Goal: Communication & Community: Connect with others

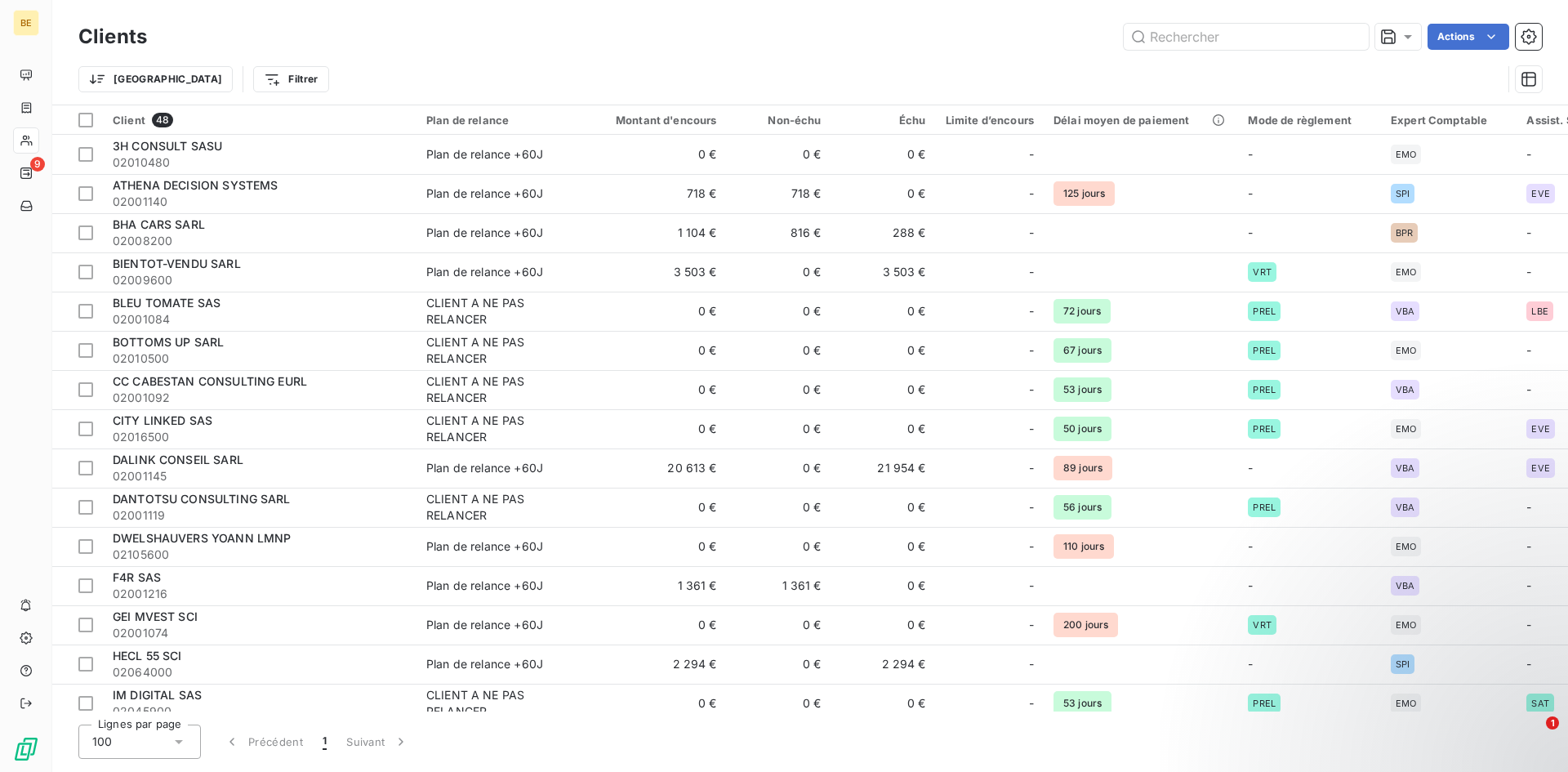
click at [938, 43] on div "Actions" at bounding box center [855, 37] width 1376 height 26
click at [750, 41] on div "Actions" at bounding box center [855, 37] width 1376 height 26
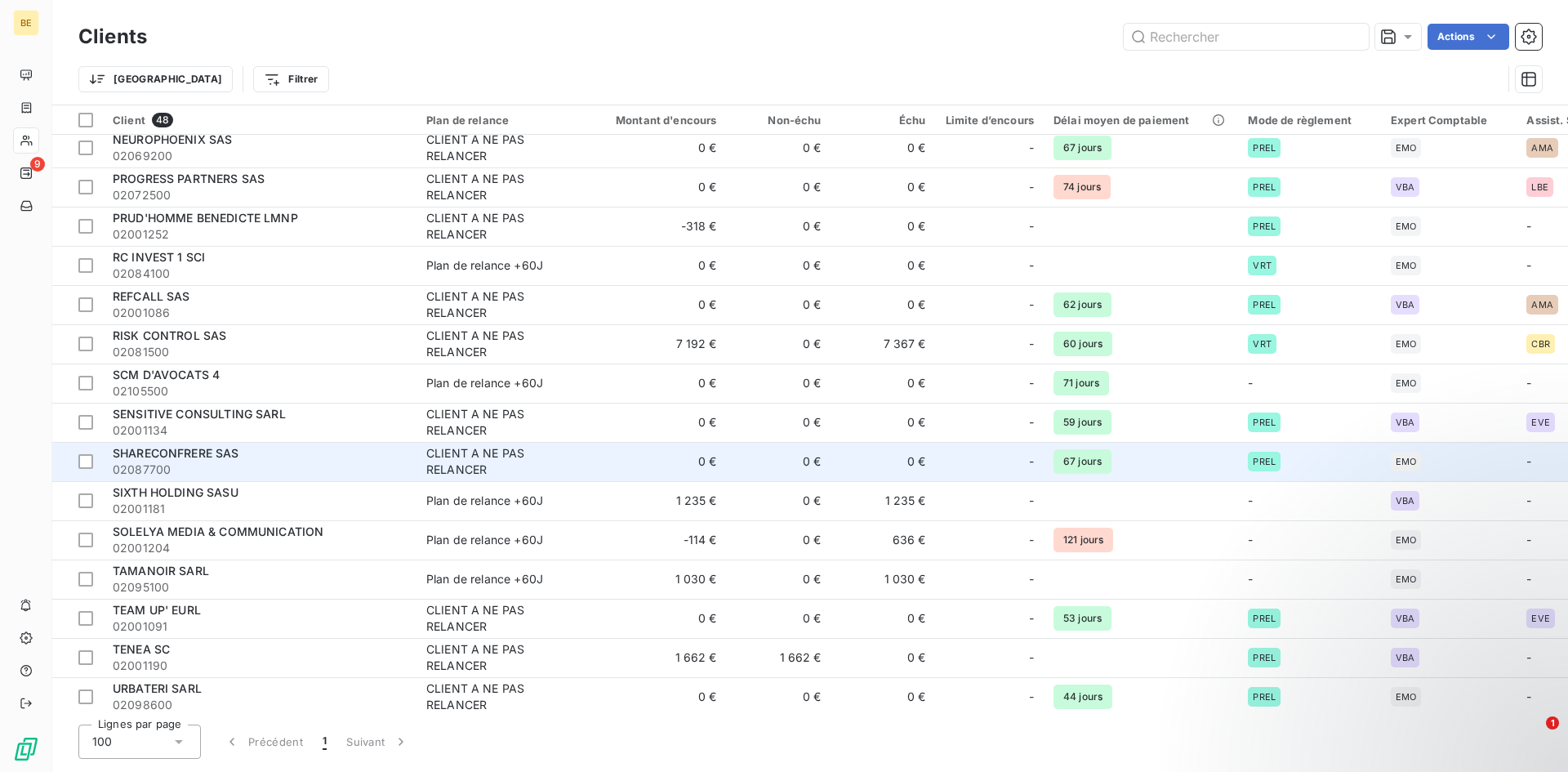
scroll to position [1062, 0]
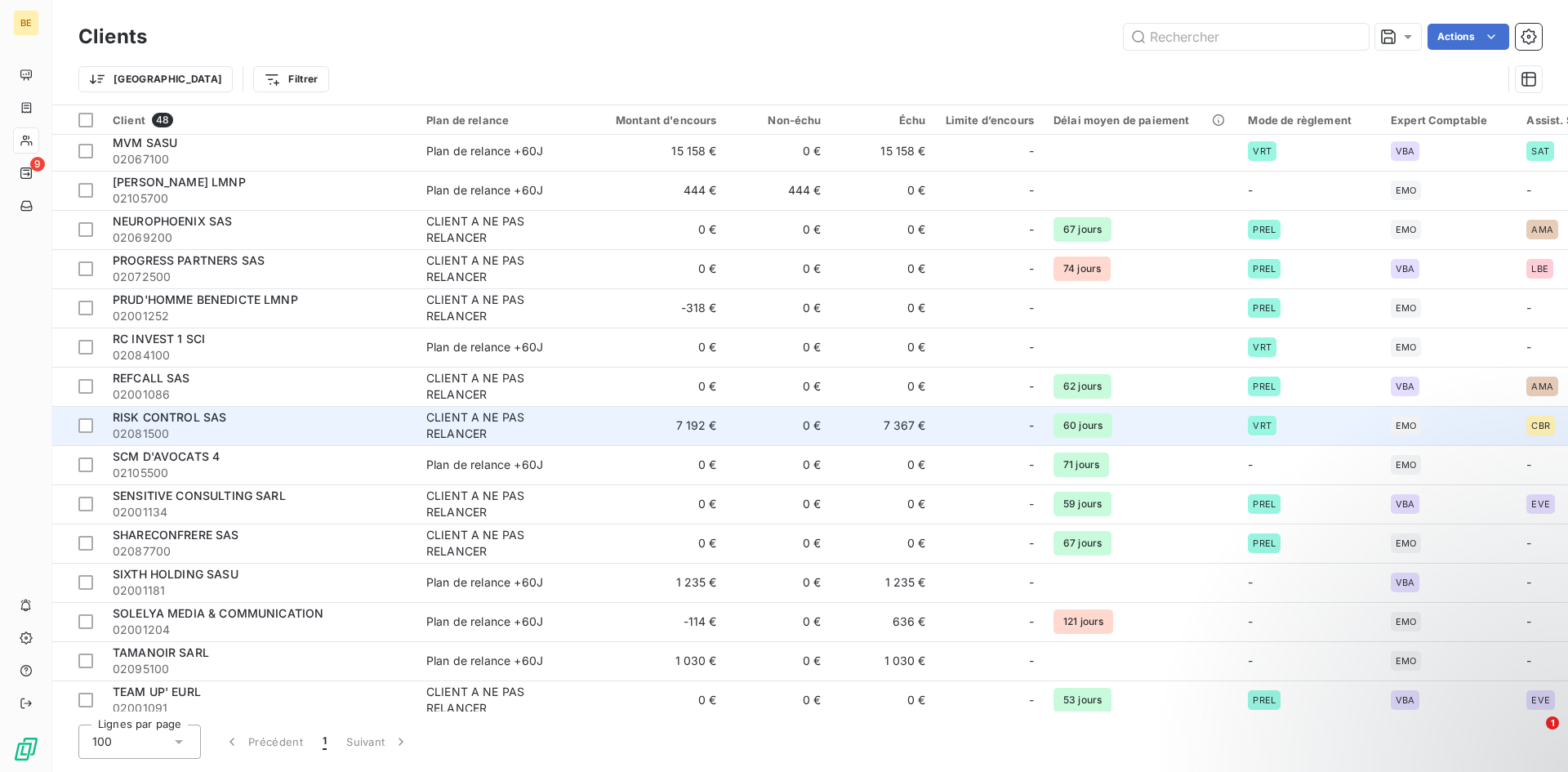
click at [160, 419] on span "RISK CONTROL SAS" at bounding box center [169, 416] width 114 height 14
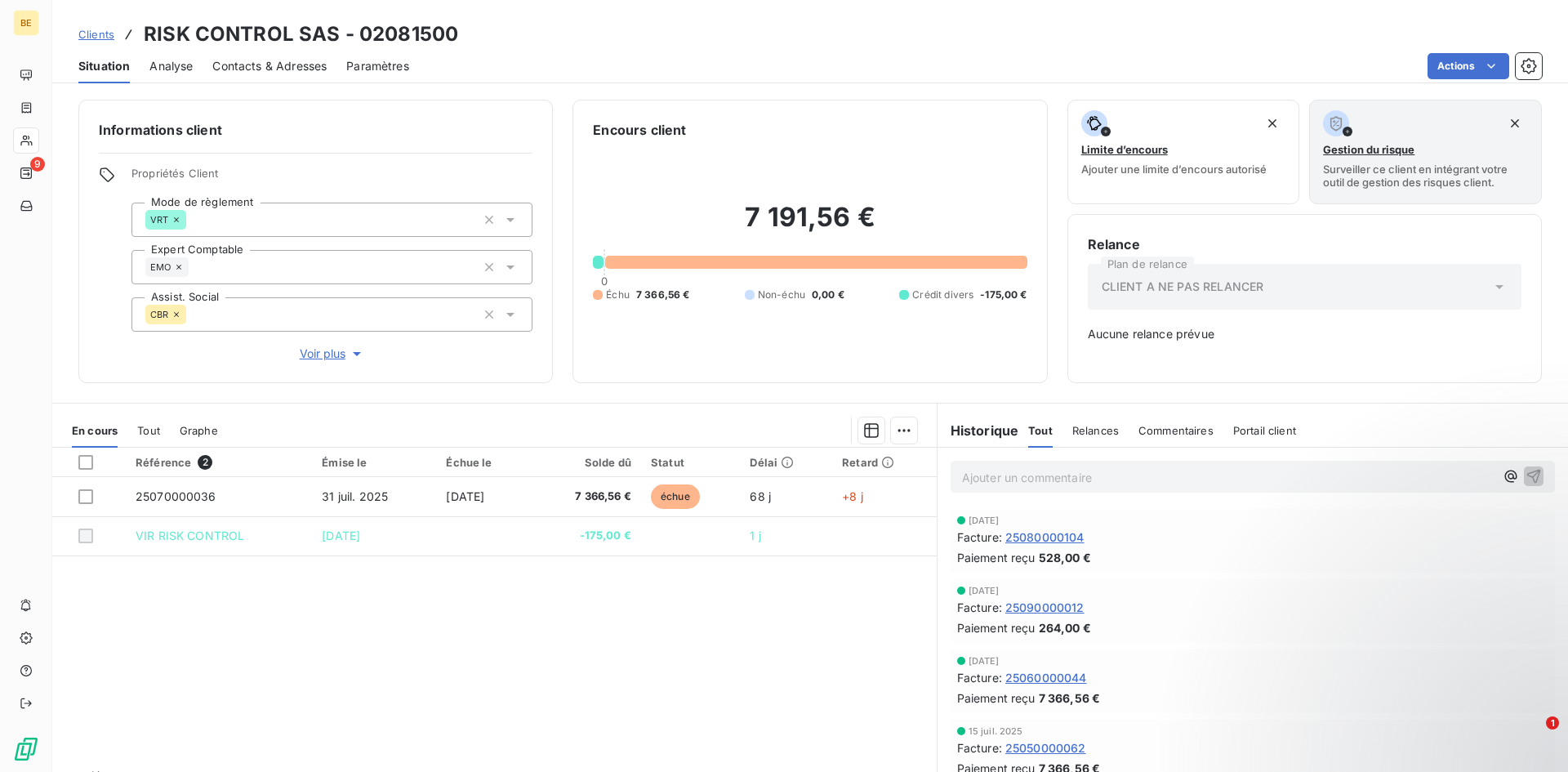
click at [452, 598] on div "Référence 2 Émise le Échue le Solde dû Statut Délai Retard 25070000036 [DATE] […" at bounding box center [494, 604] width 884 height 314
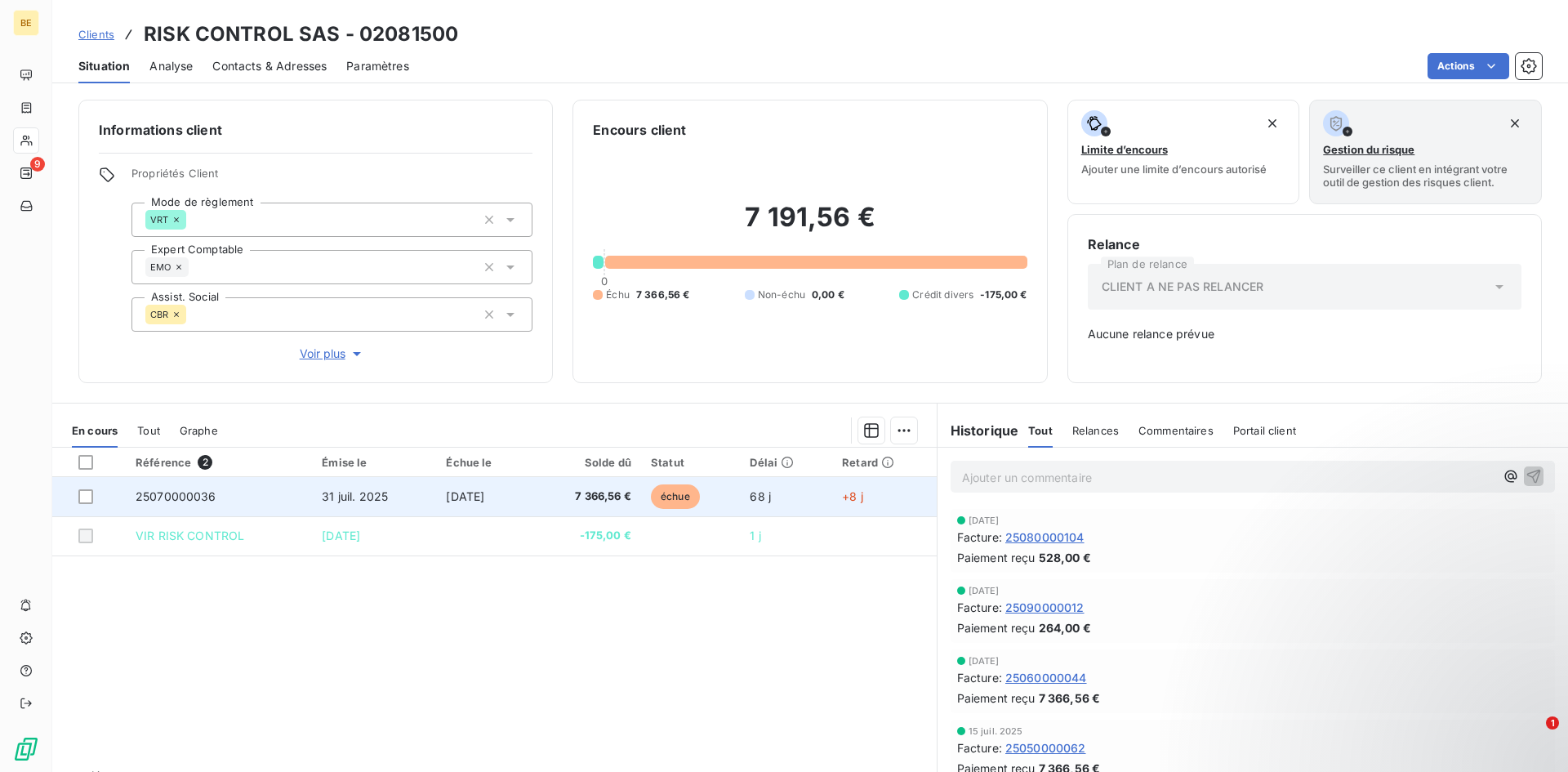
click at [817, 496] on td "68 j" at bounding box center [786, 496] width 92 height 39
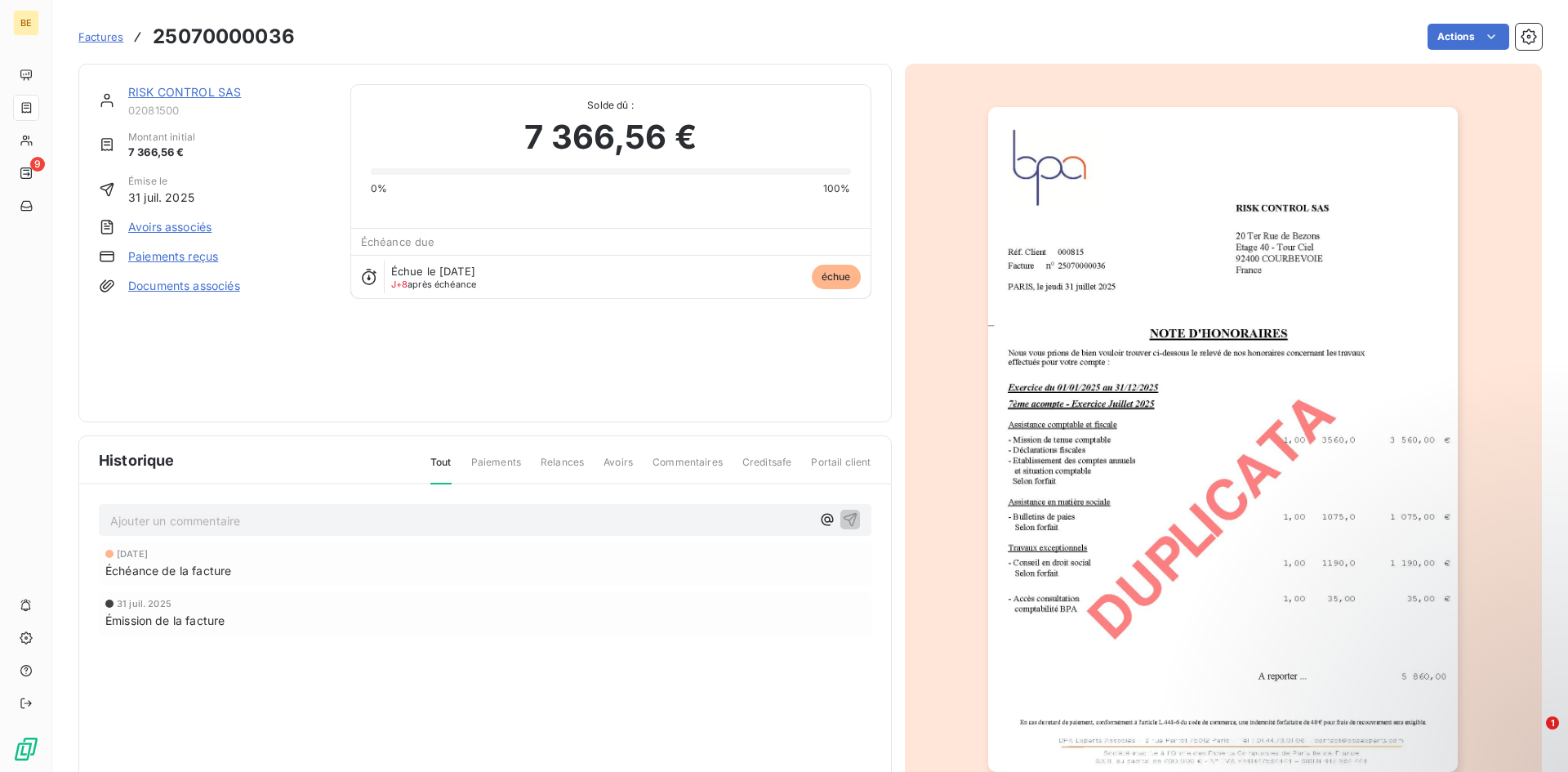
click at [594, 343] on div "RISK CONTROL SAS 02081500 Montant initial 7 366,56 € Émise le [DATE] Avoirs ass…" at bounding box center [485, 243] width 773 height 317
click at [762, 378] on div "RISK CONTROL SAS 02081500 Montant initial 7 366,56 € Émise le [DATE] Avoirs ass…" at bounding box center [485, 243] width 773 height 317
click at [104, 25] on div "Factures 25070000036" at bounding box center [186, 37] width 217 height 29
drag, startPoint x: 100, startPoint y: 43, endPoint x: 106, endPoint y: 35, distance: 10.0
click at [100, 43] on link "Factures" at bounding box center [101, 37] width 45 height 16
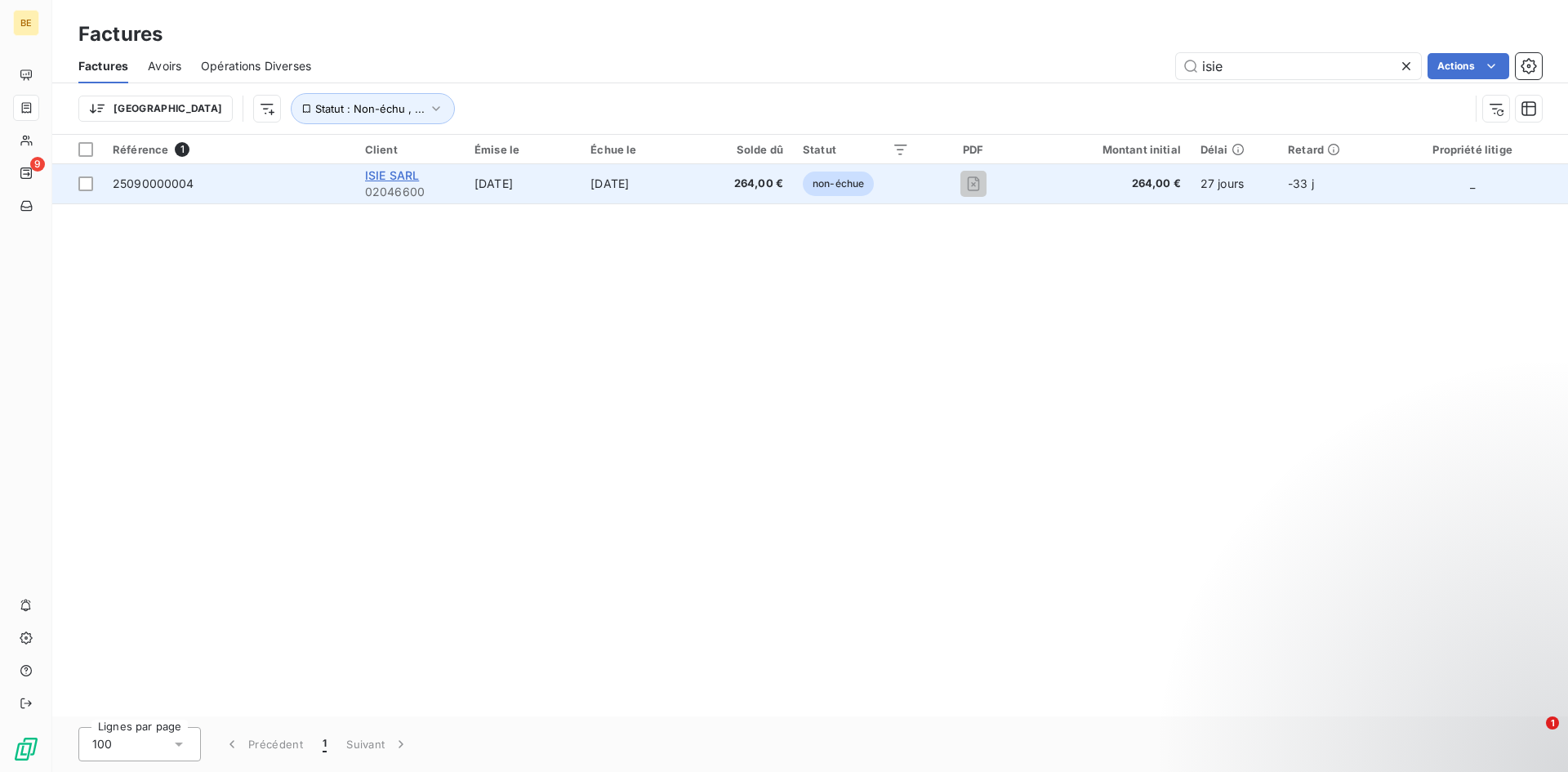
type input "isie"
click at [387, 173] on span "ISIE SARL" at bounding box center [392, 175] width 54 height 14
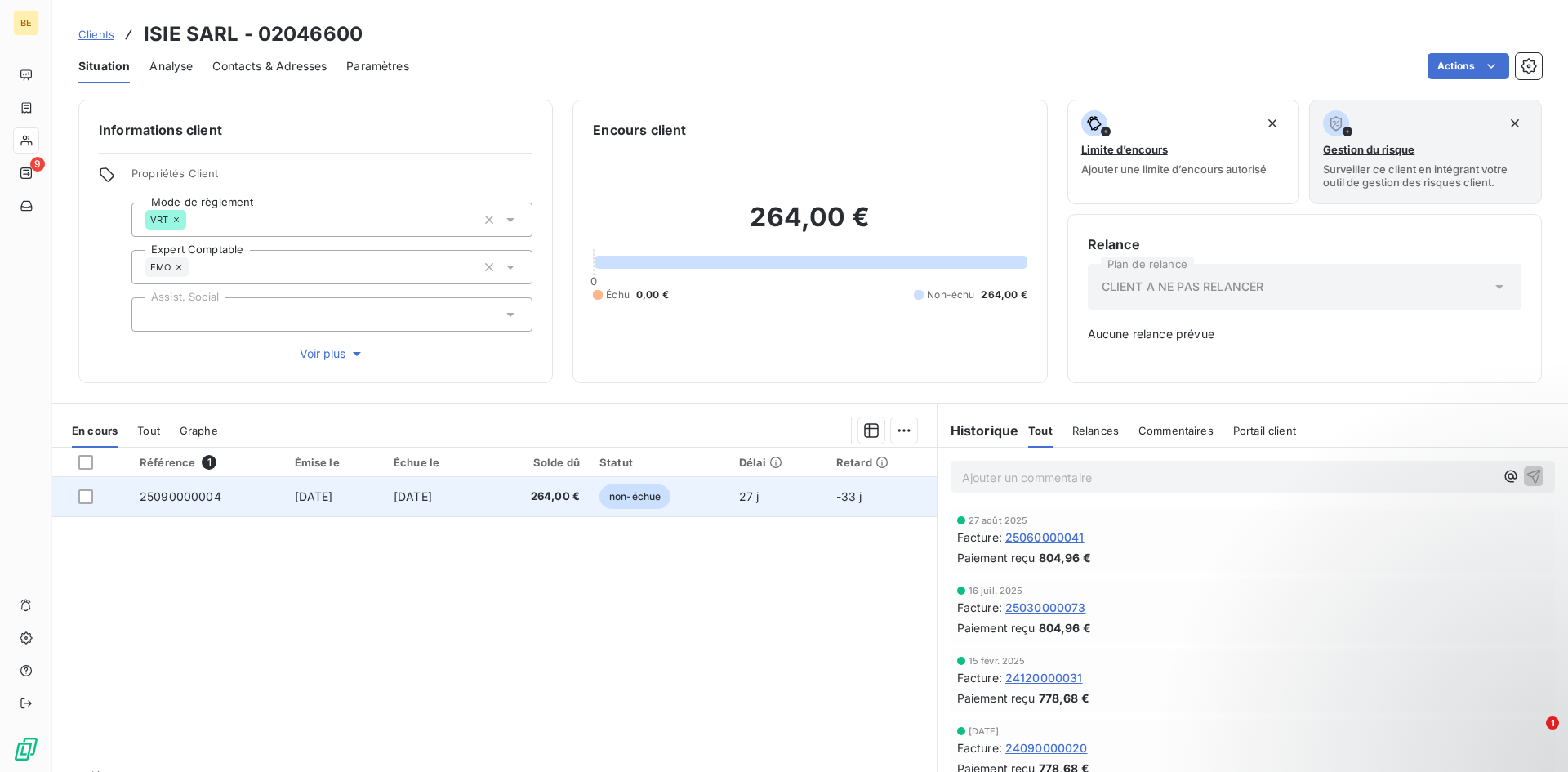
click at [311, 501] on span "[DATE]" at bounding box center [313, 496] width 38 height 14
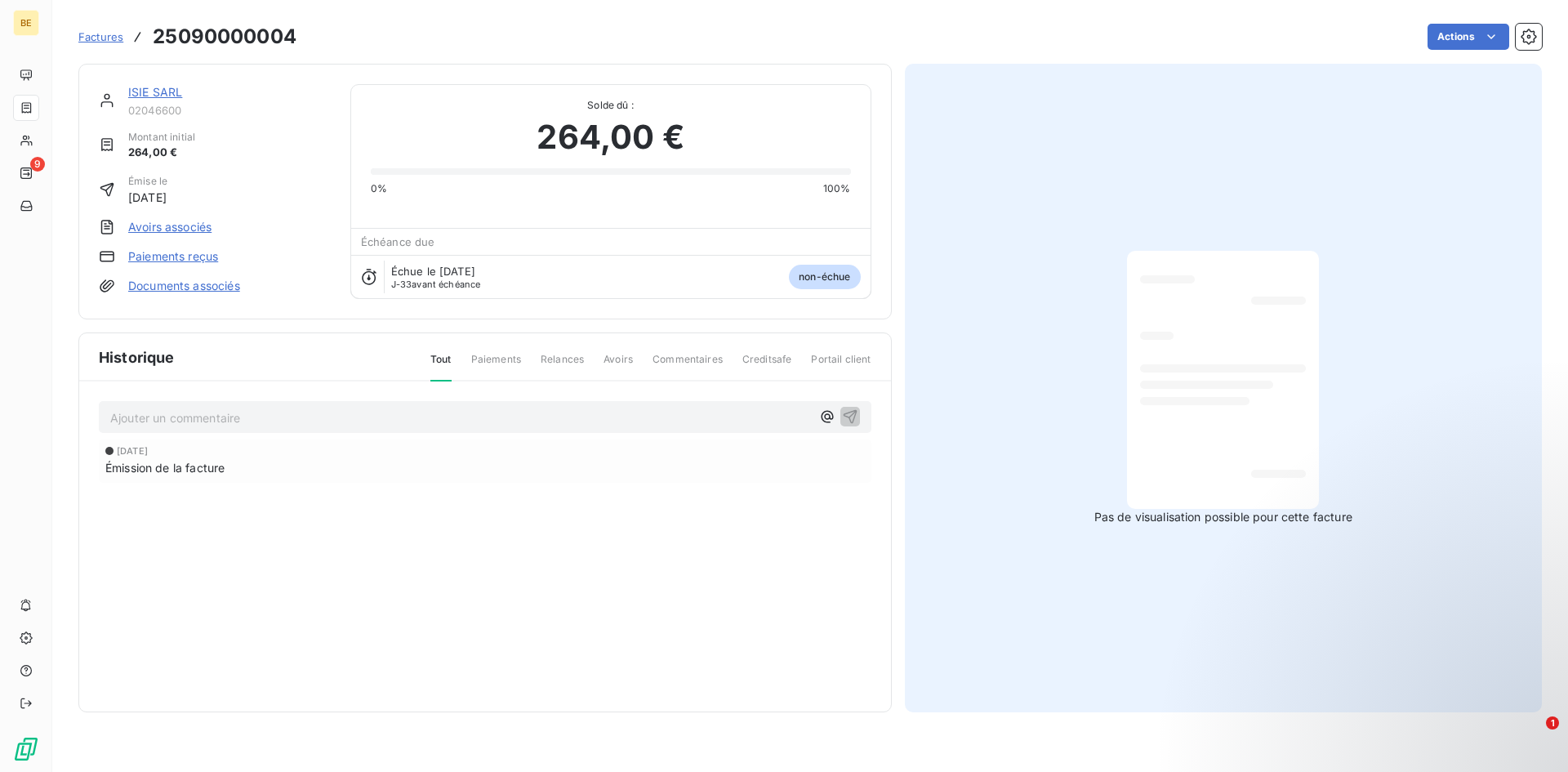
click at [98, 36] on span "Factures" at bounding box center [101, 37] width 45 height 13
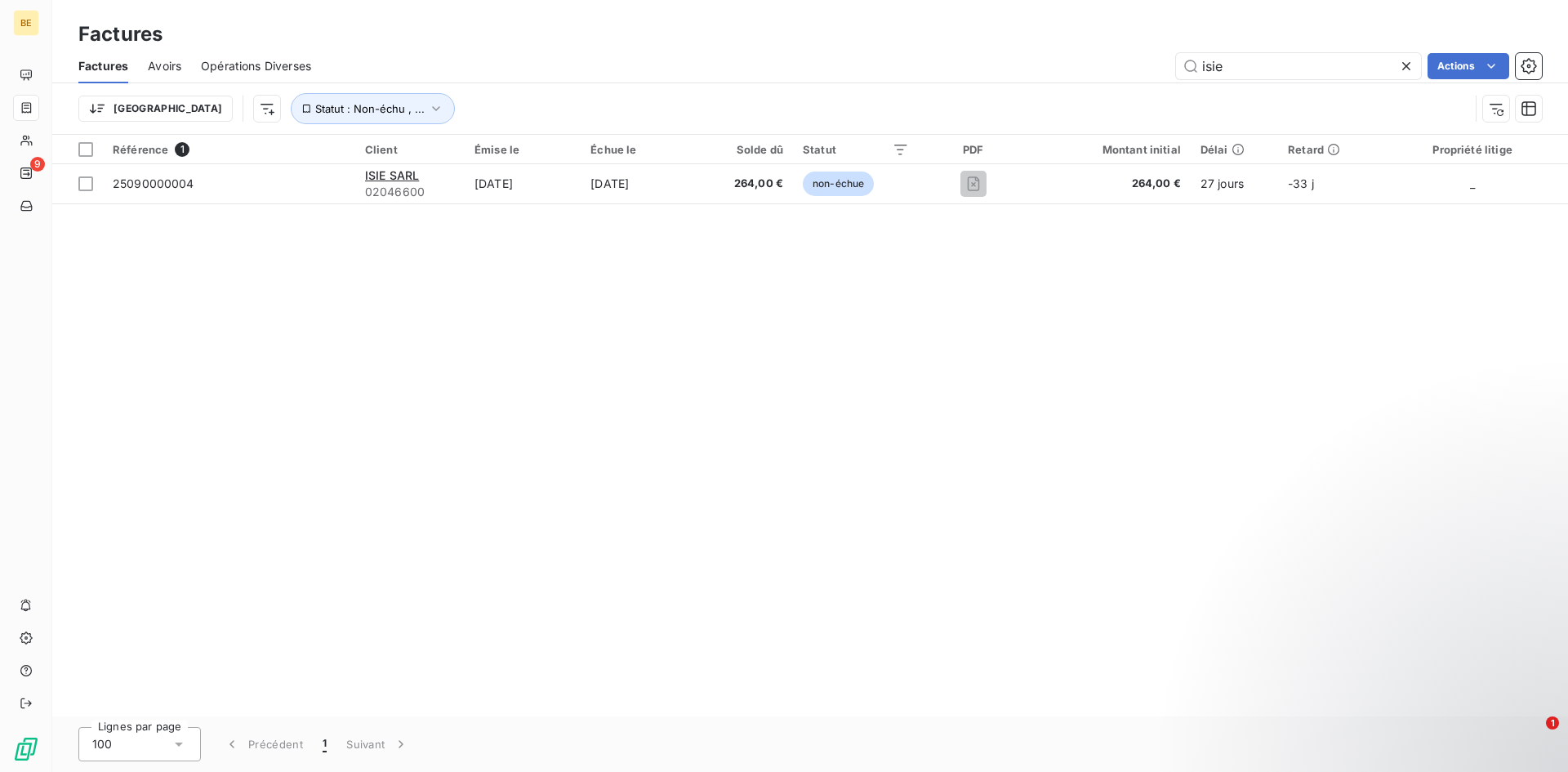
drag, startPoint x: 1256, startPoint y: 69, endPoint x: 1154, endPoint y: 67, distance: 102.0
click at [1154, 67] on div "isie Actions" at bounding box center [936, 66] width 1211 height 26
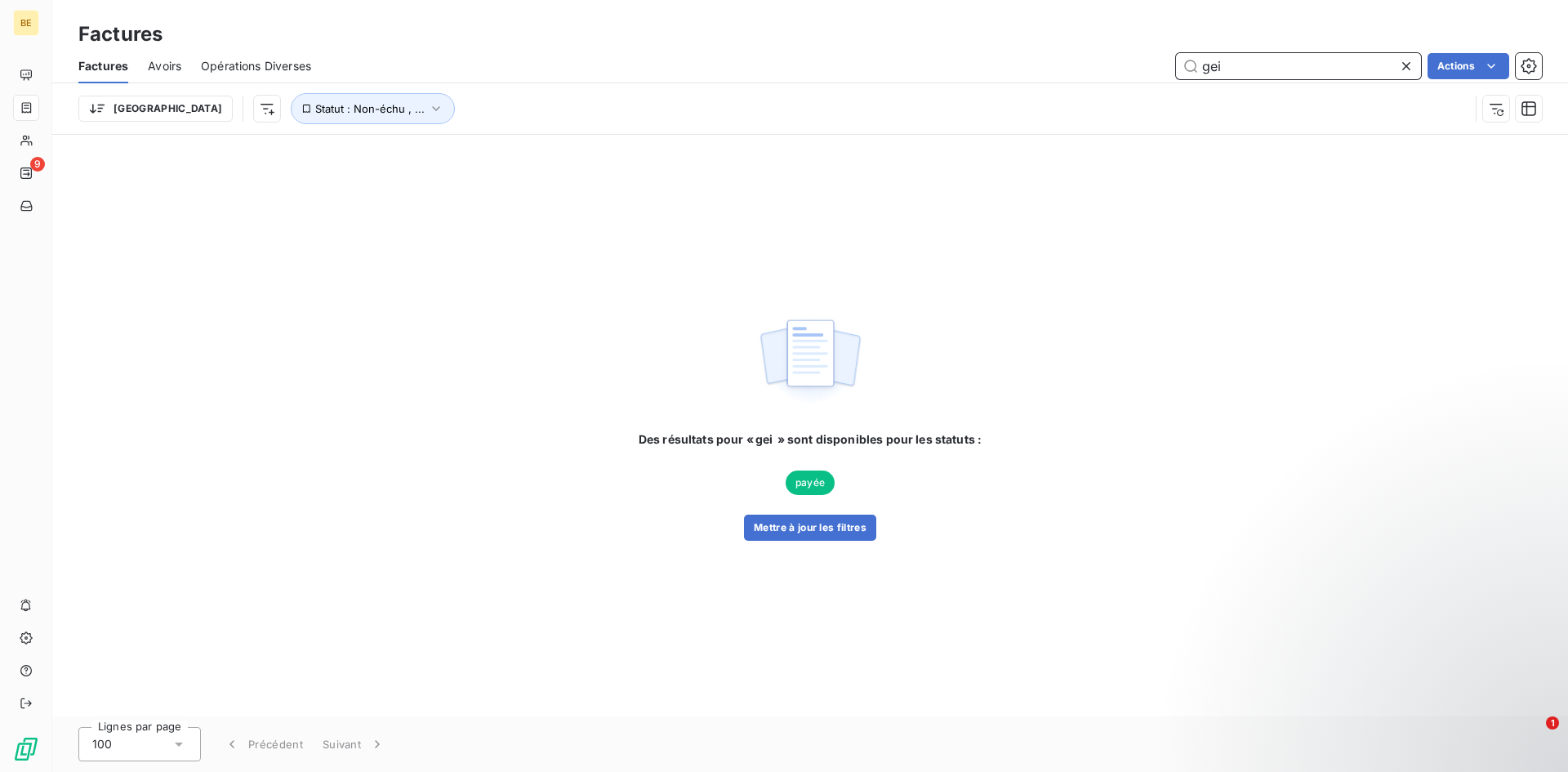
click at [98, 56] on div "Factures" at bounding box center [103, 66] width 50 height 34
drag, startPoint x: 1235, startPoint y: 76, endPoint x: 1042, endPoint y: 70, distance: 193.1
click at [1042, 70] on div "gei Actions" at bounding box center [936, 66] width 1211 height 26
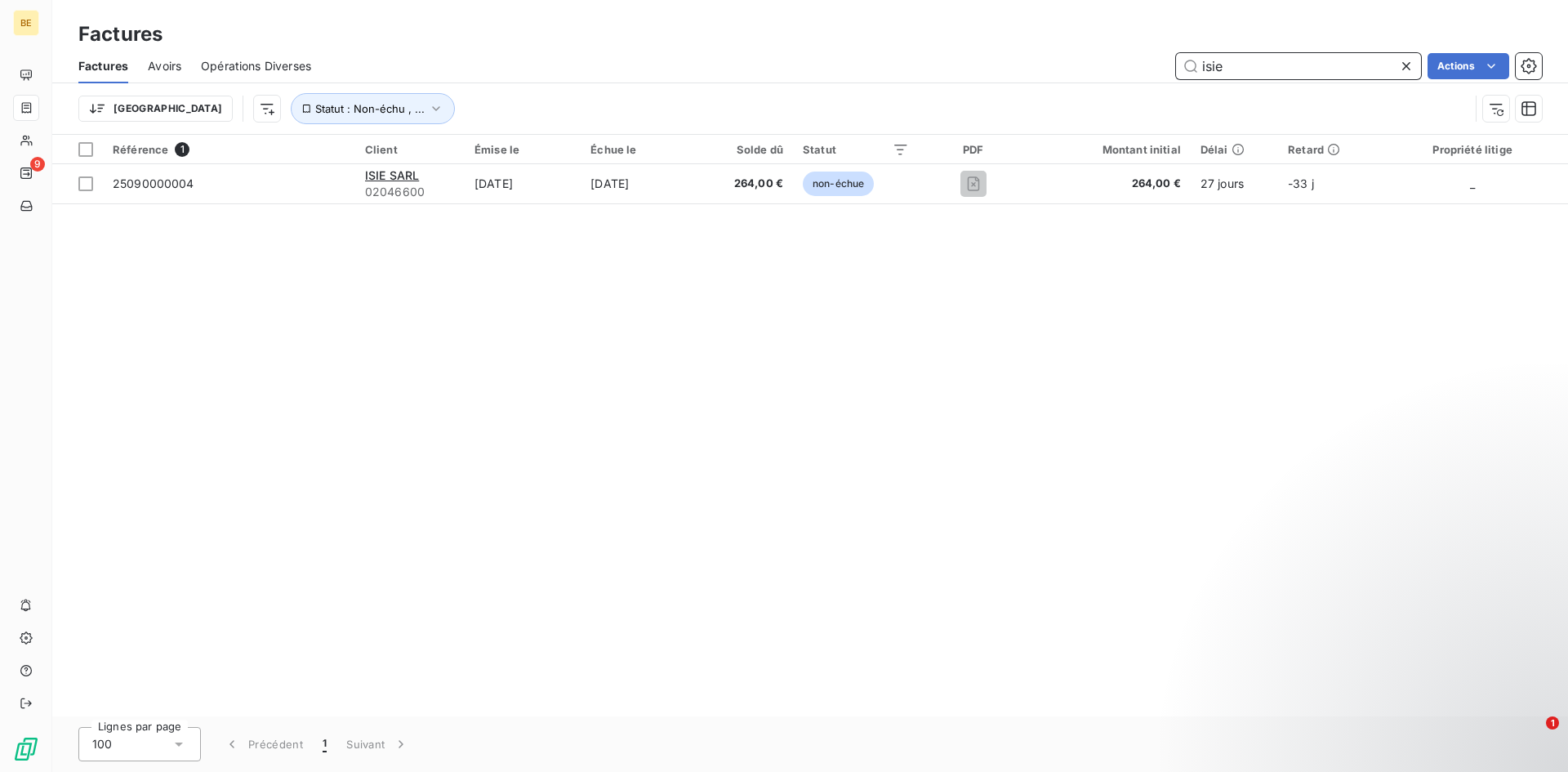
type input "isie"
click at [808, 431] on div "Référence 1 Client Émise le Échue le Solde dû Statut PDF Montant initial Délai …" at bounding box center [810, 425] width 1516 height 581
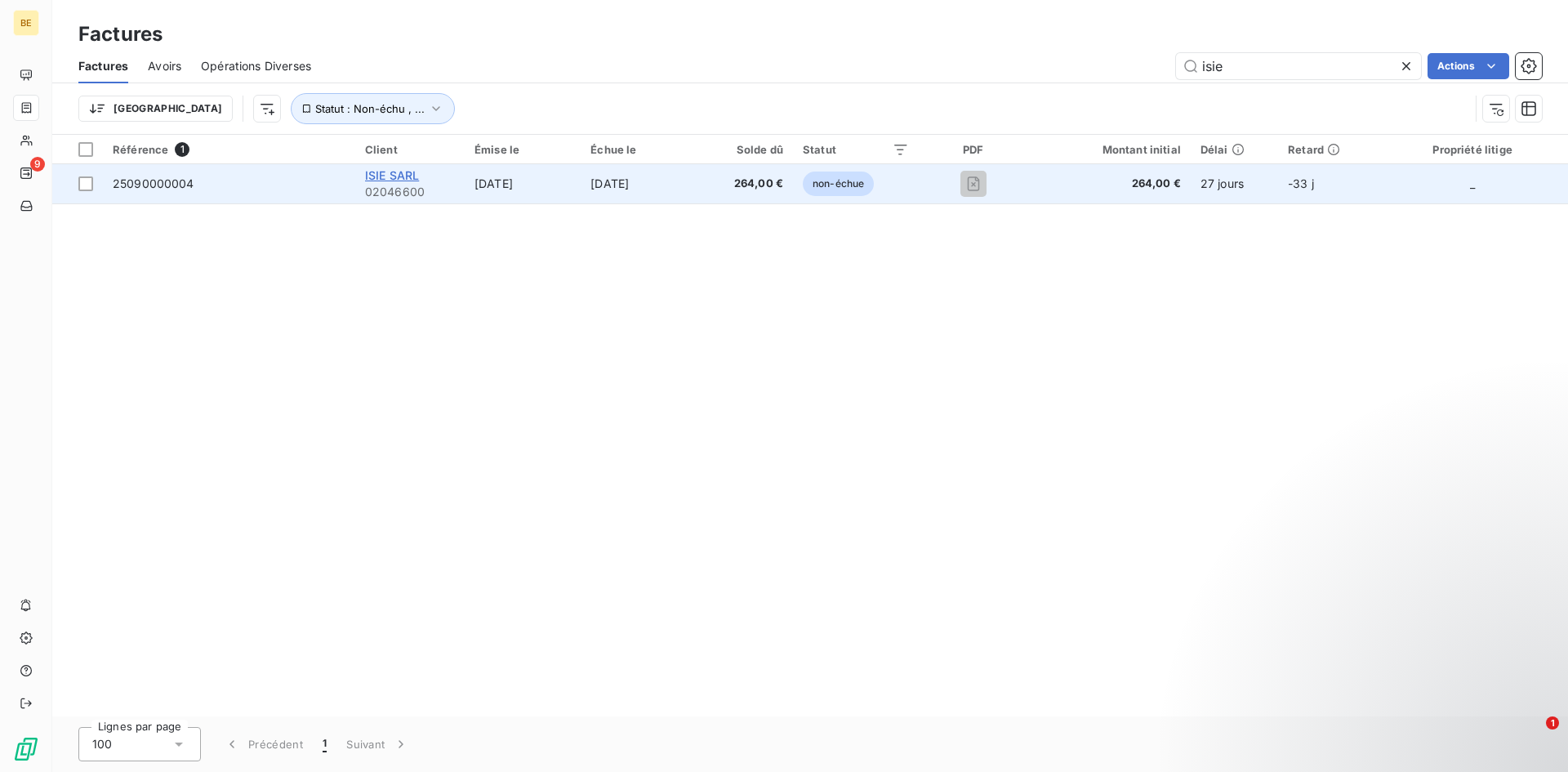
click at [376, 180] on span "ISIE SARL" at bounding box center [392, 175] width 54 height 14
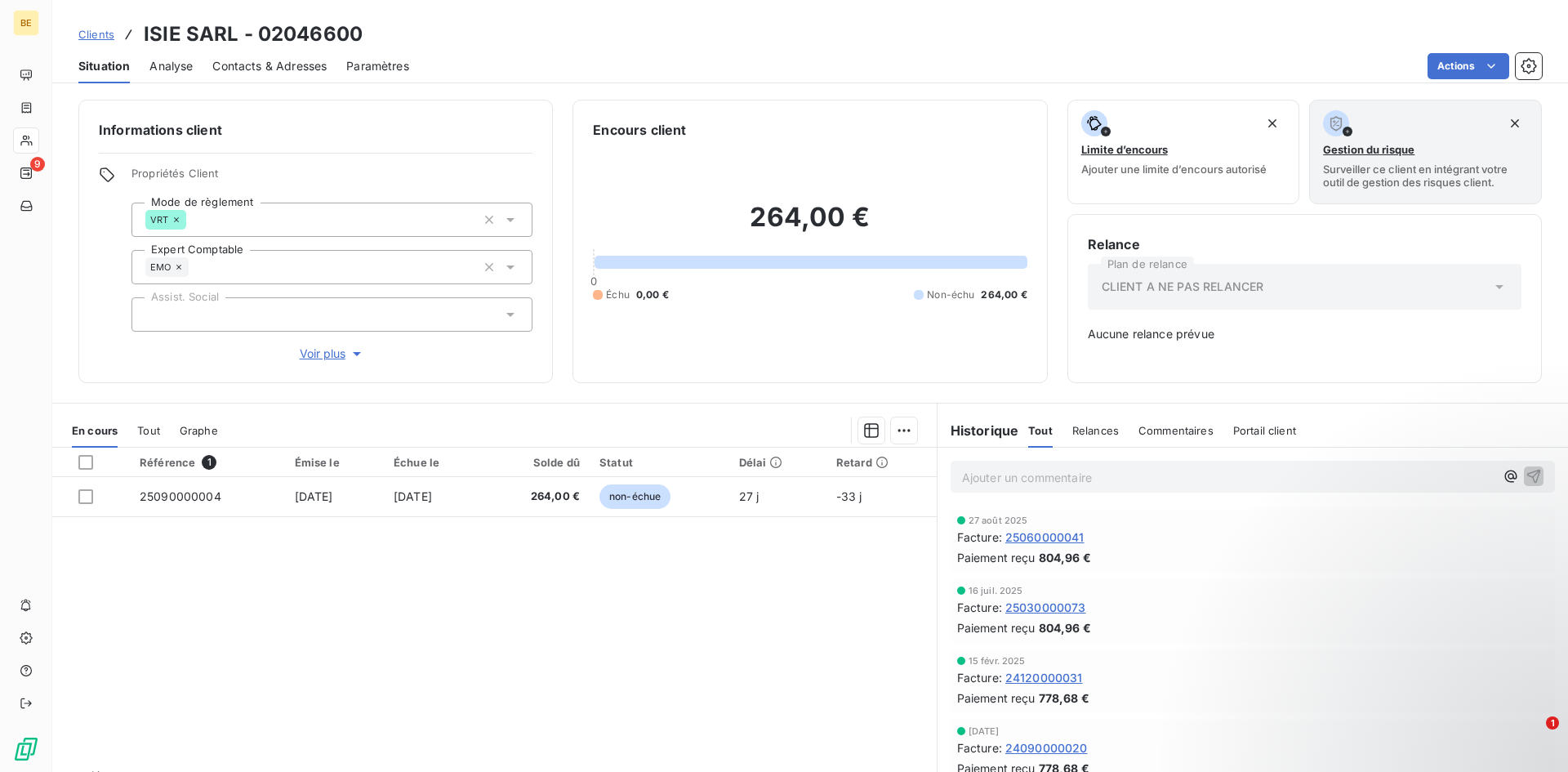
click at [628, 626] on div "Référence 1 Émise le Échue le Solde dû Statut Délai Retard 25090000004 [DATE] […" at bounding box center [494, 604] width 884 height 314
click at [1460, 70] on html "BE 9 Clients ISIE SARL - 02046600 Situation Analyse Contacts & Adresses Paramèt…" at bounding box center [784, 386] width 1568 height 772
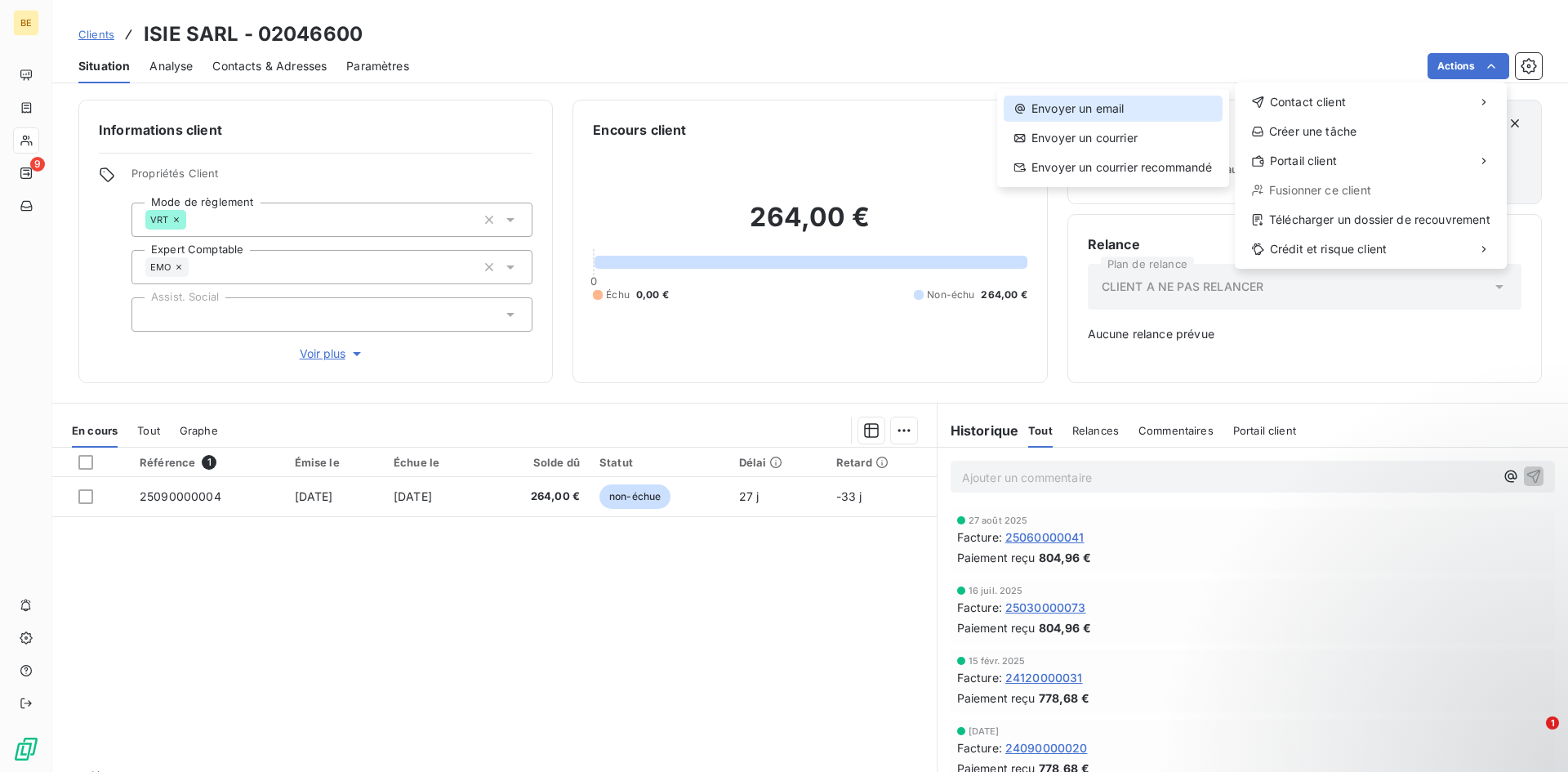
click at [1104, 108] on div "Envoyer un email" at bounding box center [1113, 109] width 219 height 26
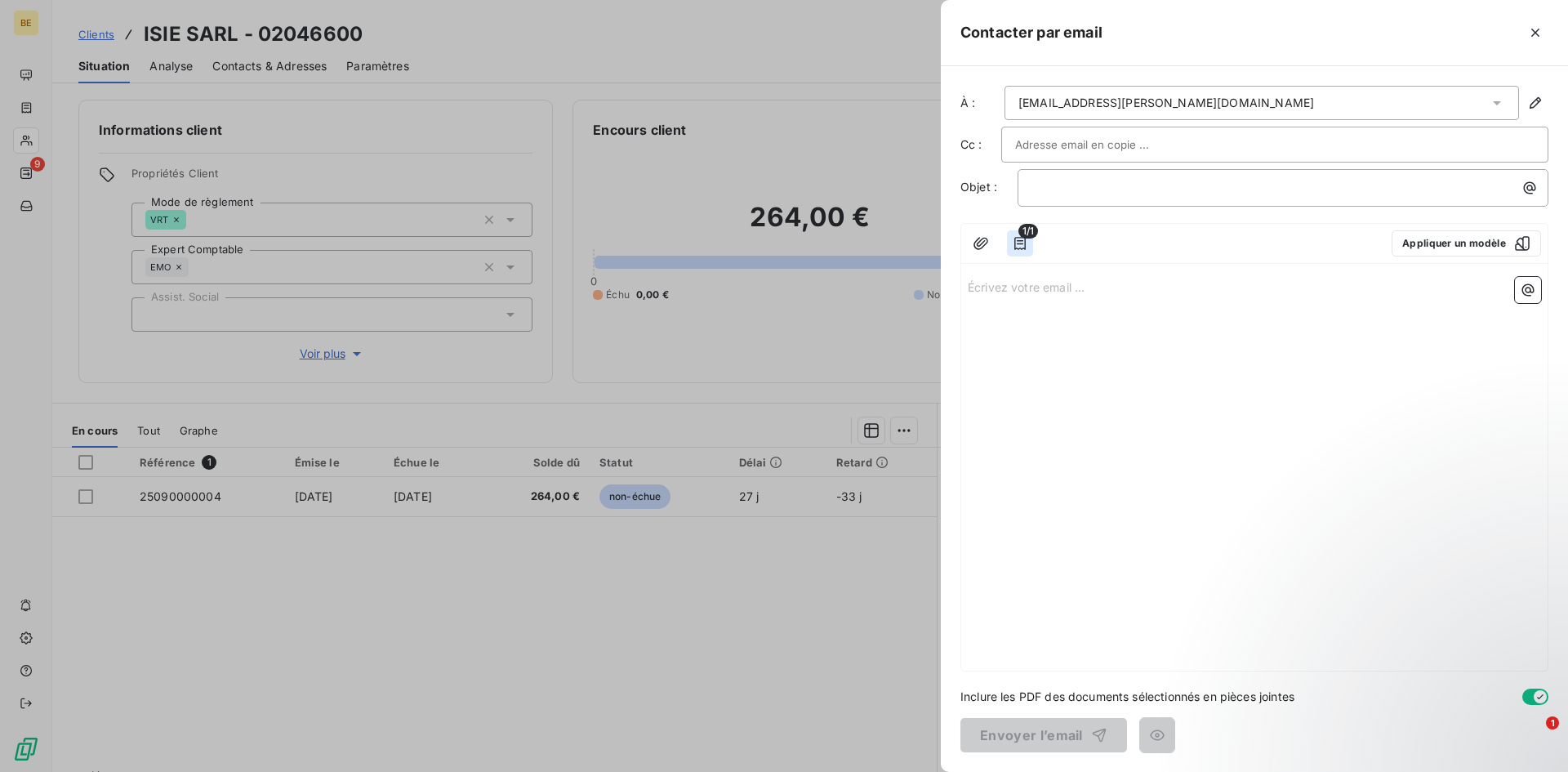
click at [1018, 240] on icon "button" at bounding box center [1020, 244] width 16 height 16
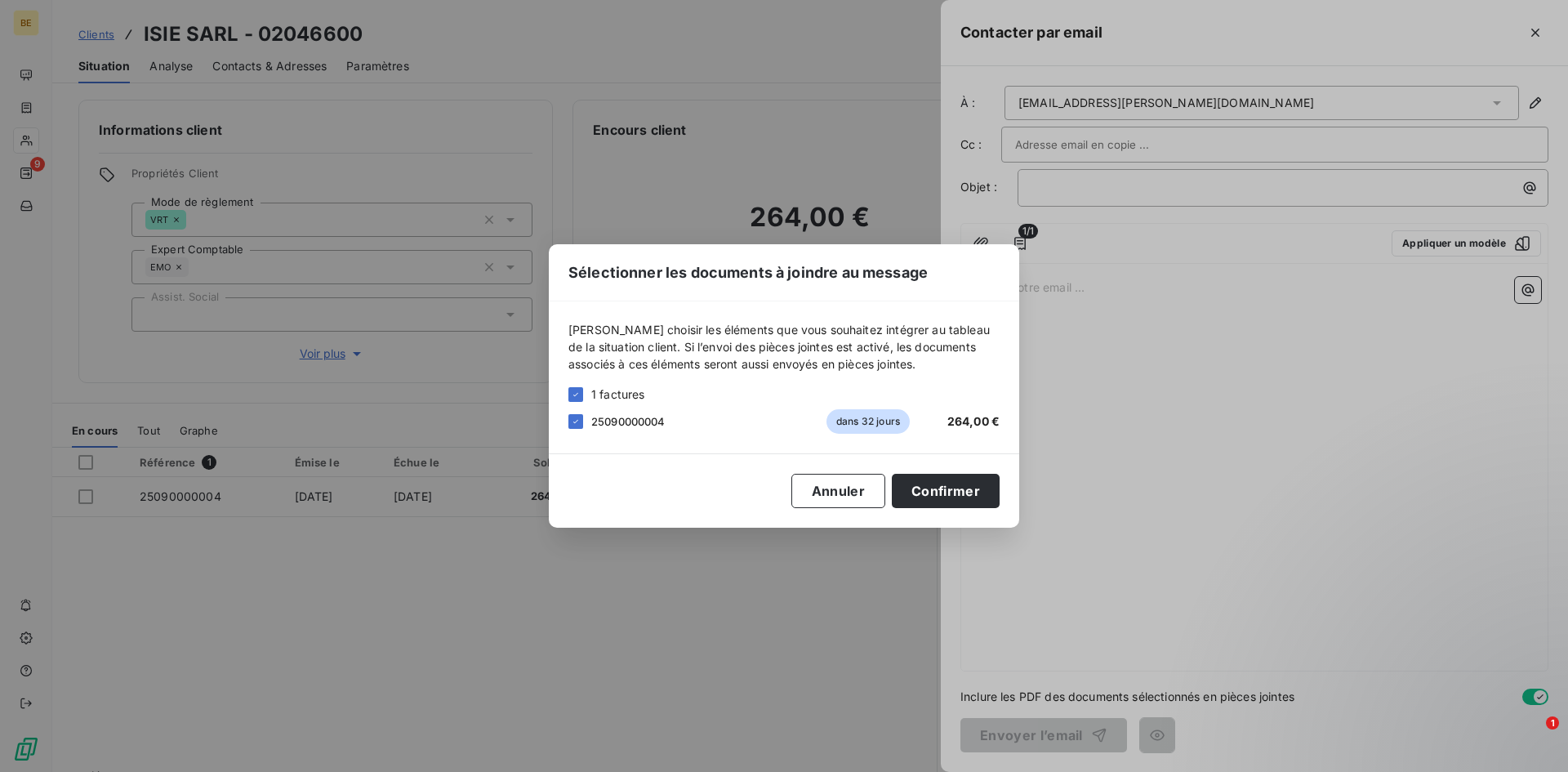
click at [1109, 378] on div "Sélectionner les documents à joindre au message [PERSON_NAME] choisir les éléme…" at bounding box center [784, 386] width 1568 height 772
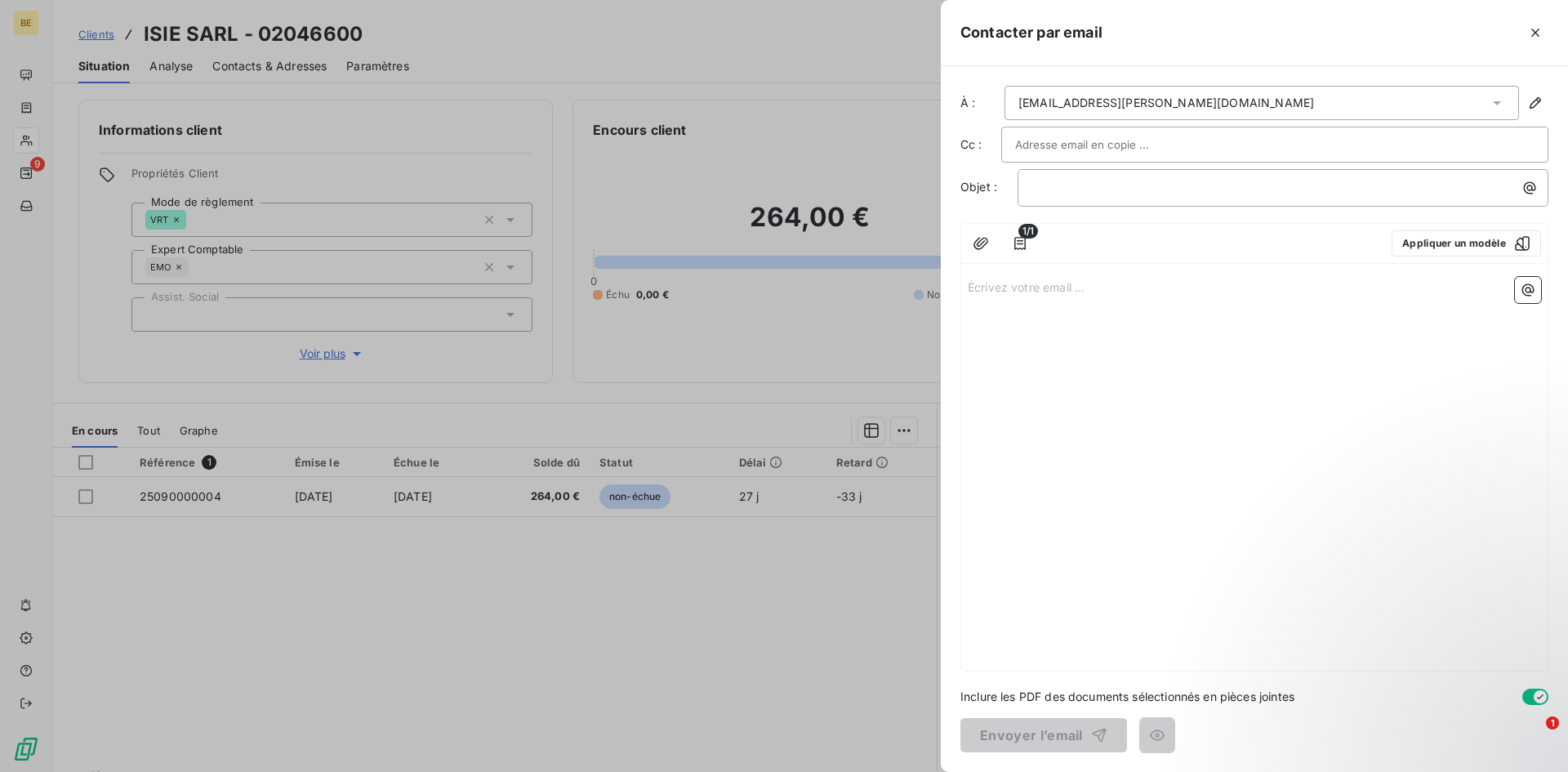
click at [1489, 105] on icon at bounding box center [1497, 103] width 16 height 16
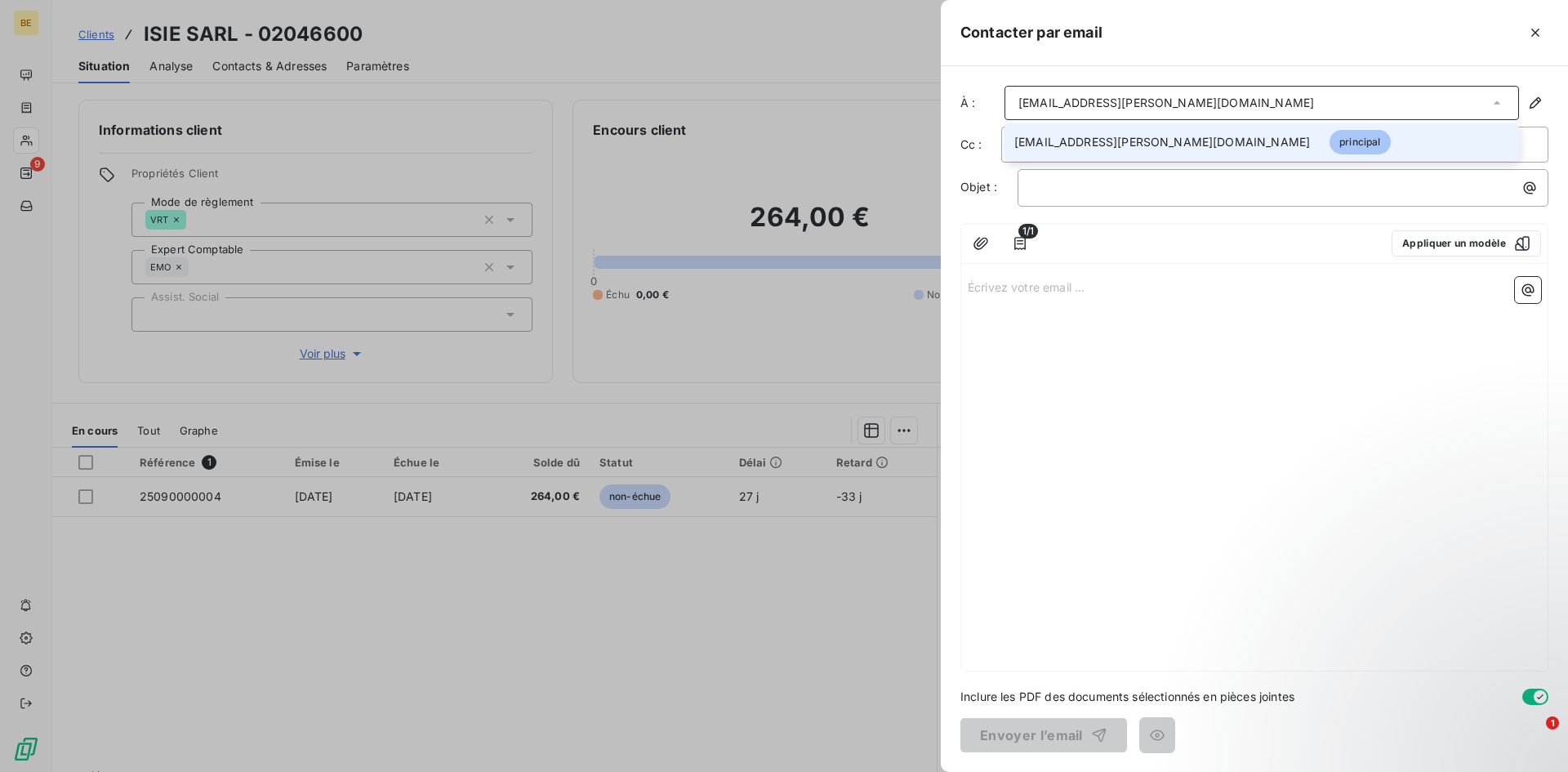
click at [1414, 92] on div "[EMAIL_ADDRESS][PERSON_NAME][DOMAIN_NAME]" at bounding box center [1261, 103] width 514 height 34
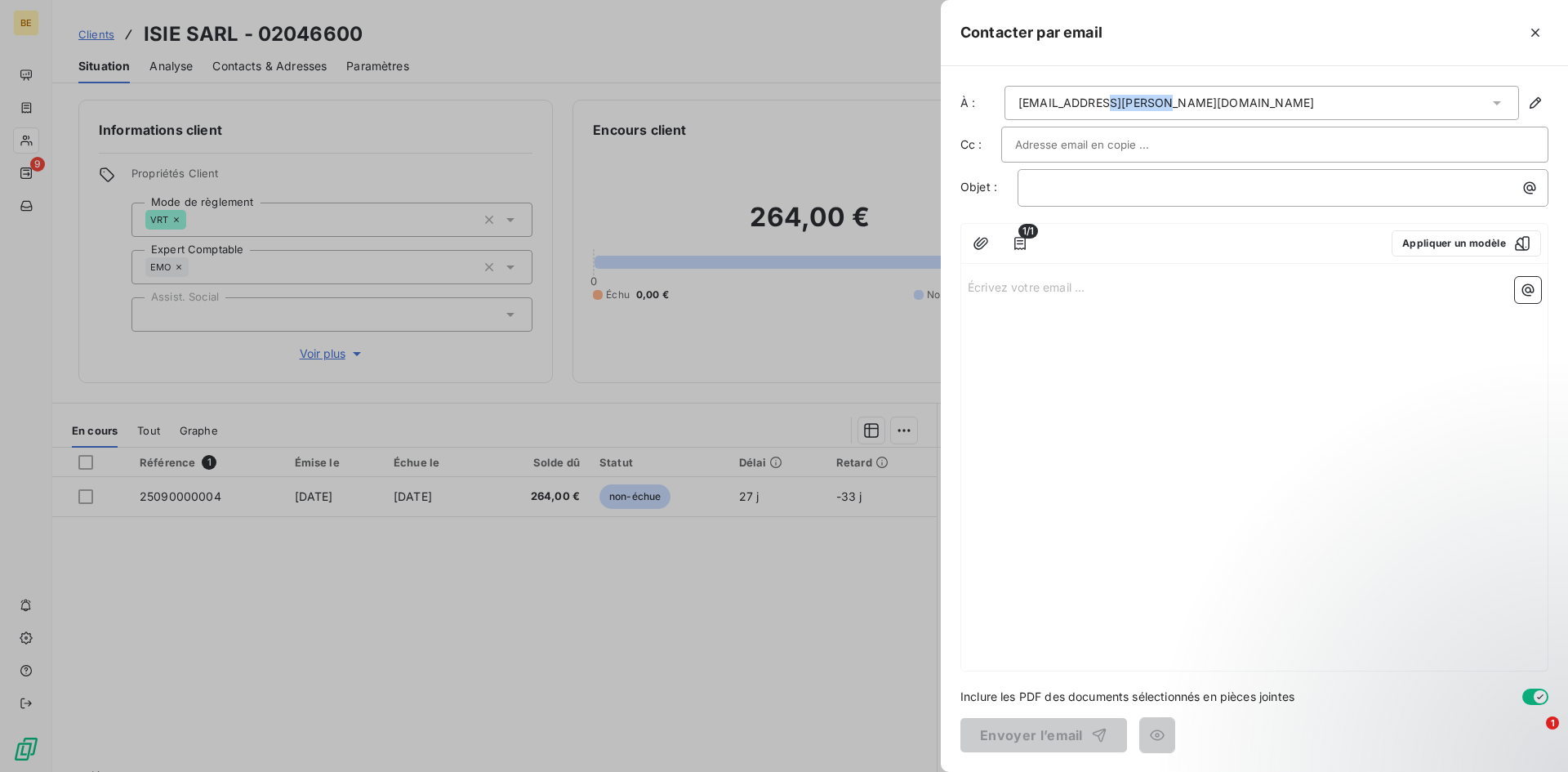
drag, startPoint x: 1332, startPoint y: 96, endPoint x: 1076, endPoint y: 88, distance: 256.1
click at [1076, 88] on div "[EMAIL_ADDRESS][PERSON_NAME][DOMAIN_NAME]" at bounding box center [1261, 103] width 514 height 34
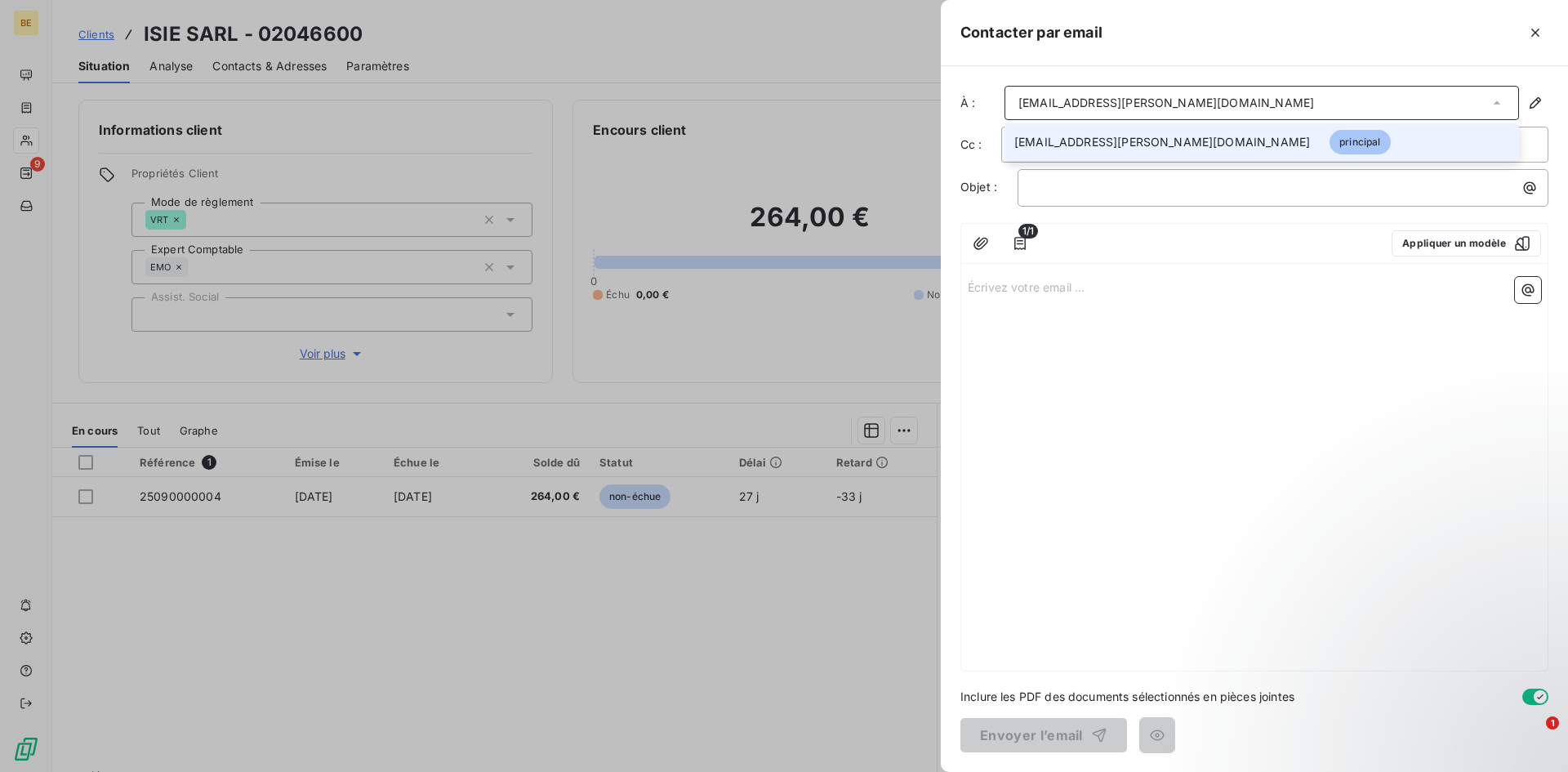
click at [1479, 58] on div "Contacter par email" at bounding box center [1254, 33] width 627 height 66
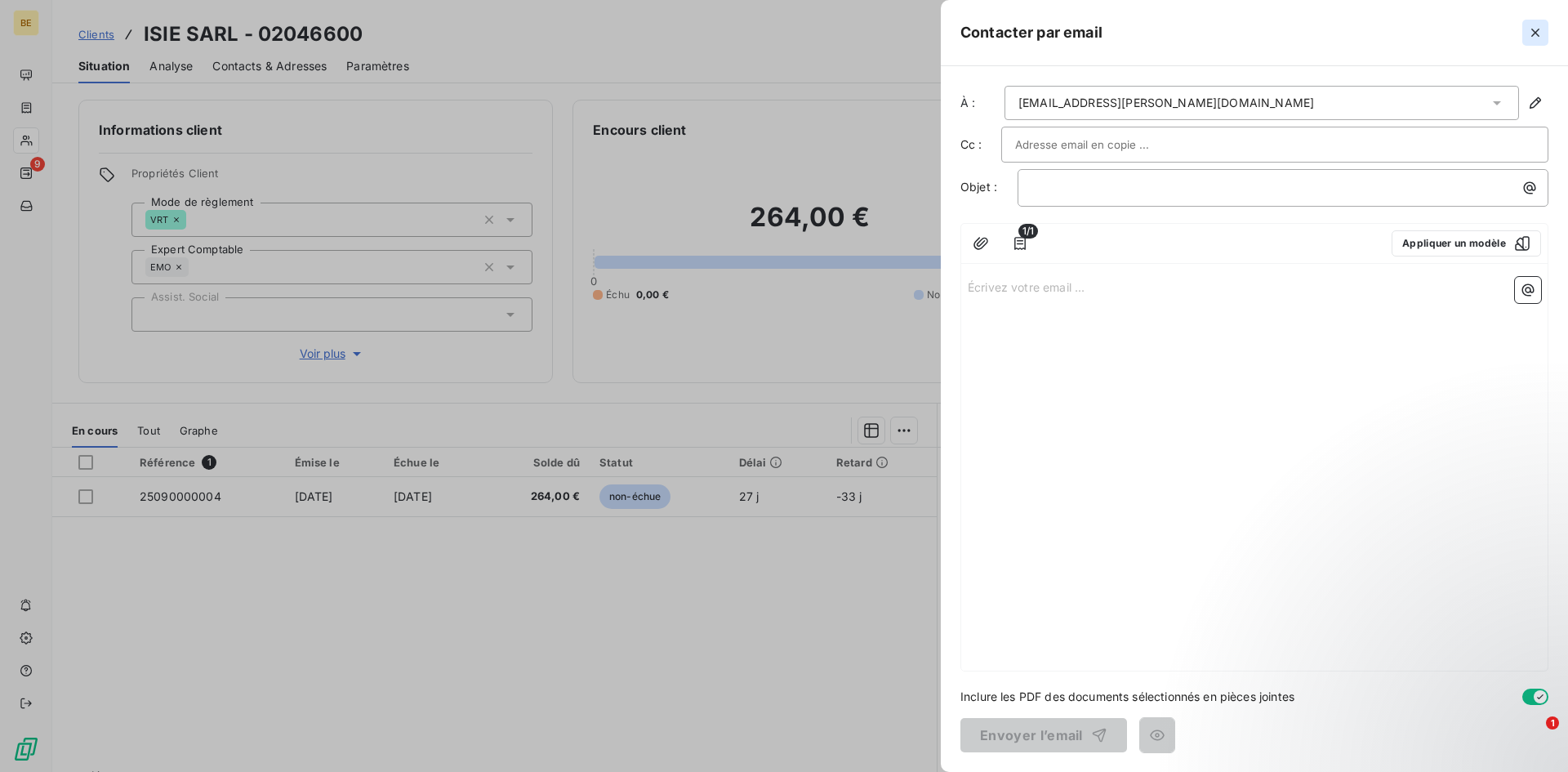
click at [1543, 31] on button "button" at bounding box center [1535, 33] width 26 height 26
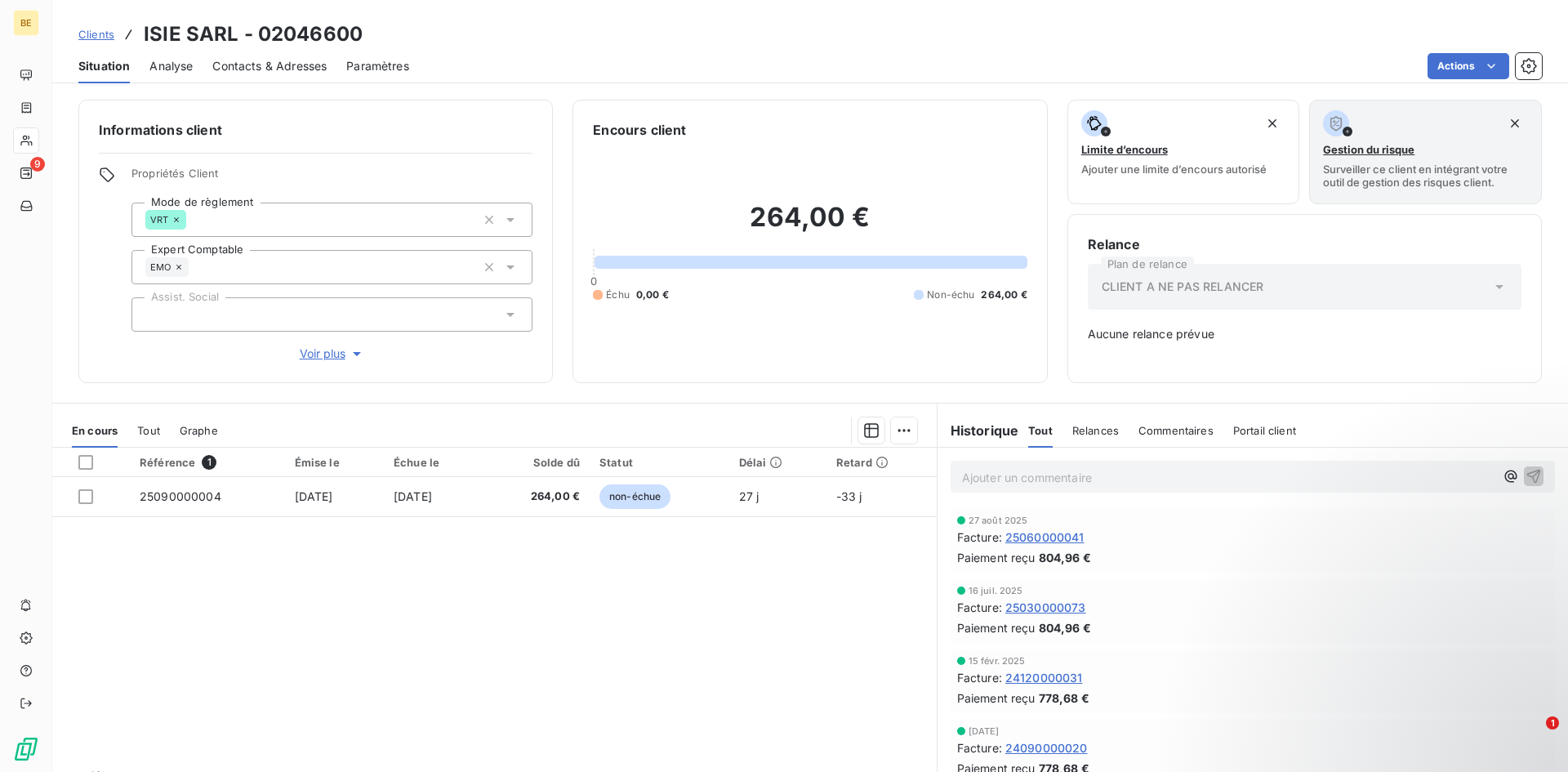
click at [1160, 61] on div "Actions" at bounding box center [985, 66] width 1113 height 26
